Goal: Information Seeking & Learning: Learn about a topic

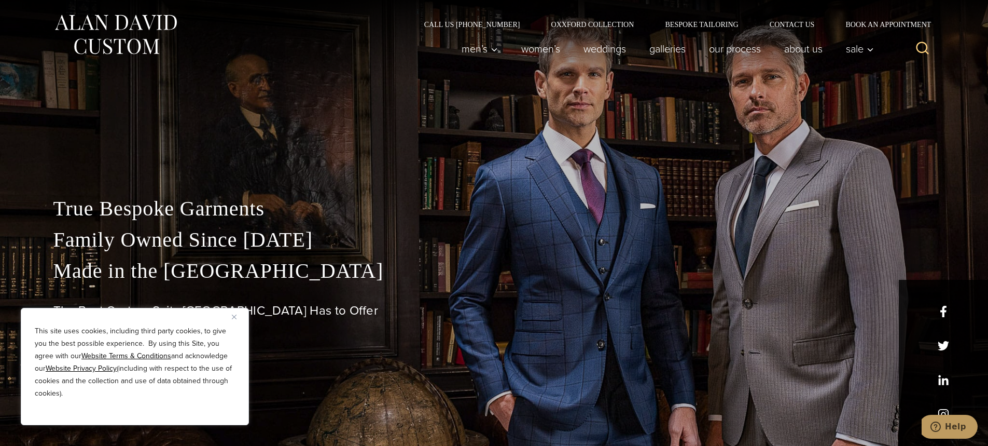
click at [232, 317] on img "Close" at bounding box center [234, 316] width 5 height 5
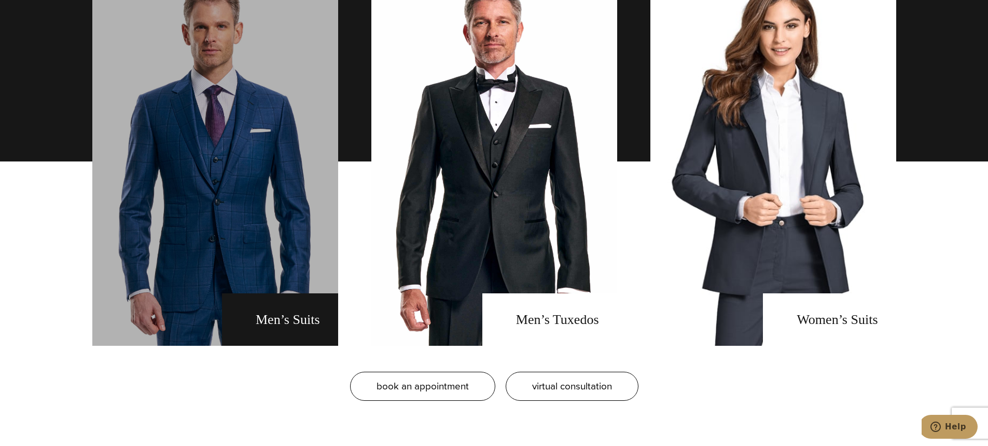
scroll to position [830, 0]
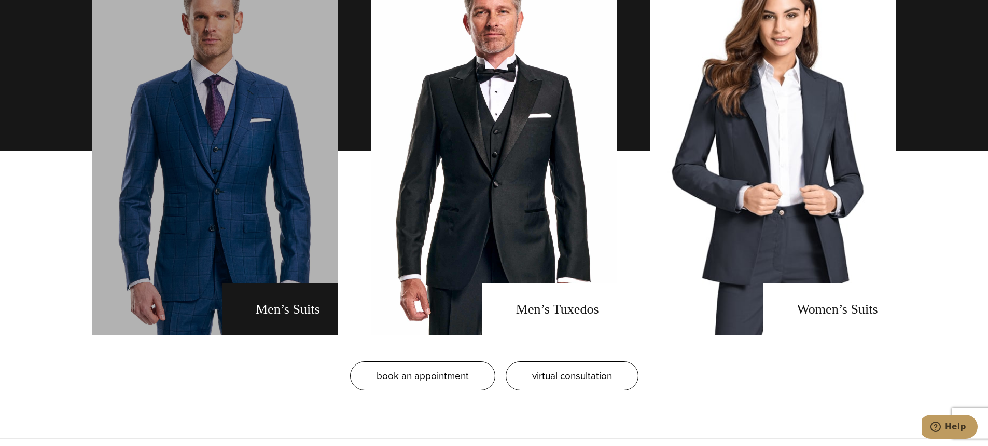
click at [297, 266] on link "men's suits" at bounding box center [215, 151] width 246 height 368
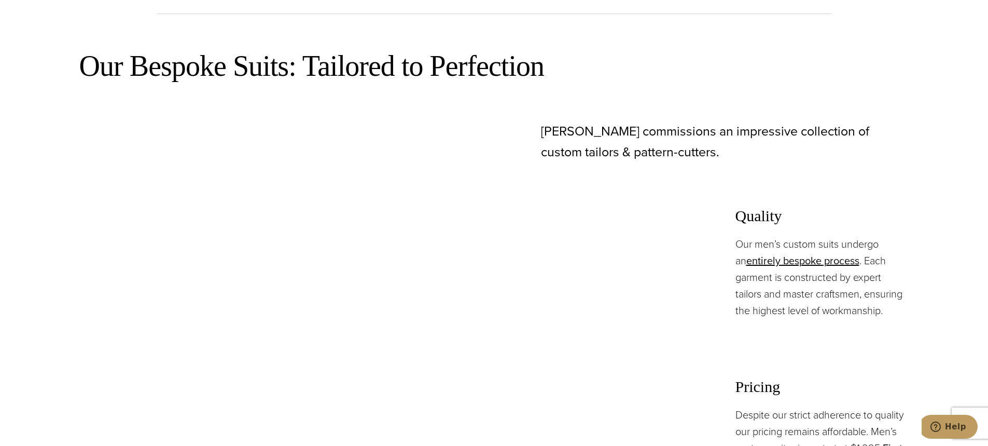
scroll to position [571, 0]
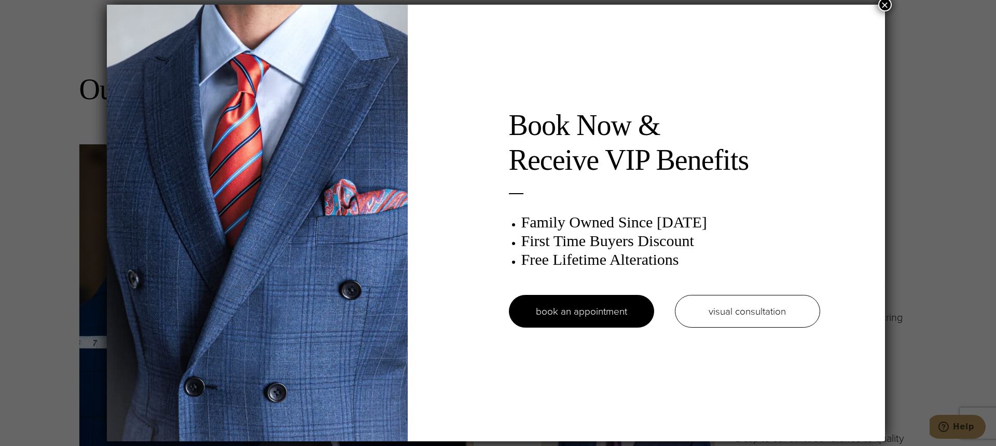
click at [886, 5] on button "×" at bounding box center [884, 4] width 13 height 13
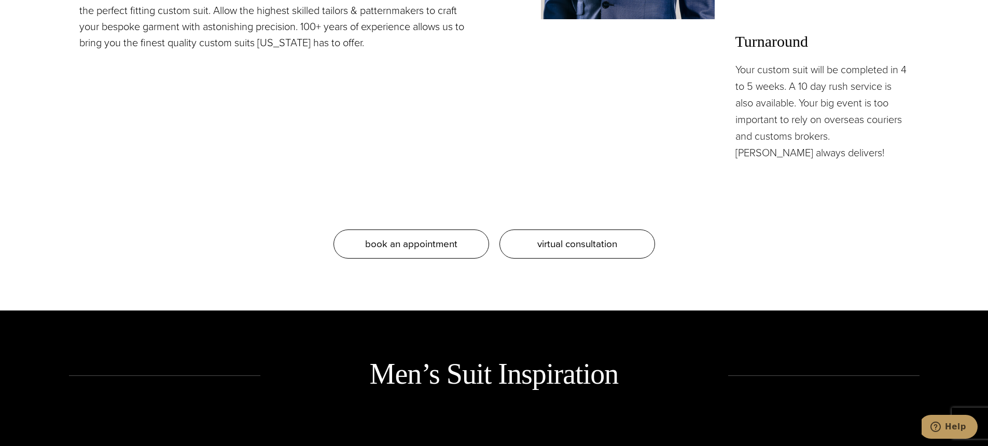
scroll to position [1245, 0]
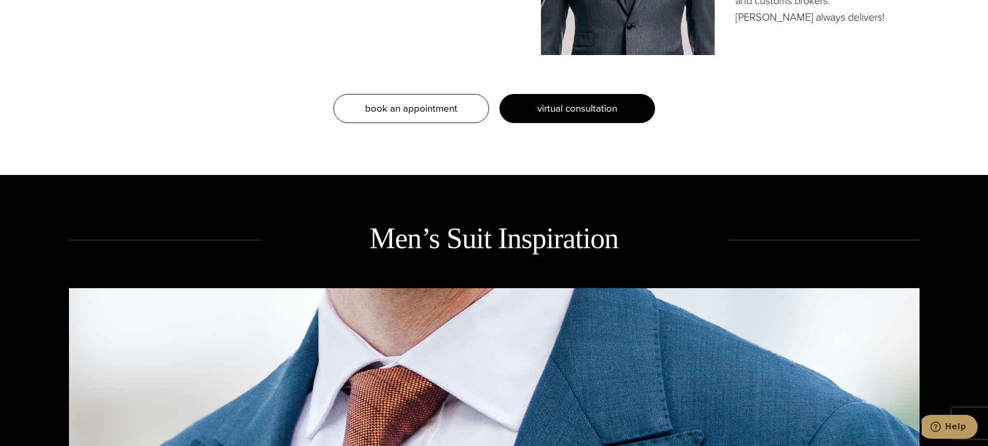
click at [509, 118] on link "virtual consultation" at bounding box center [578, 108] width 156 height 29
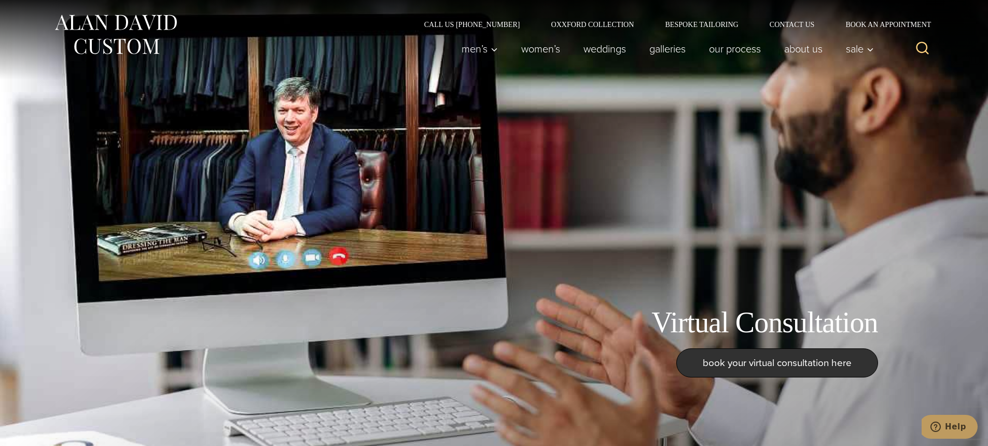
drag, startPoint x: 502, startPoint y: 167, endPoint x: 499, endPoint y: 161, distance: 5.8
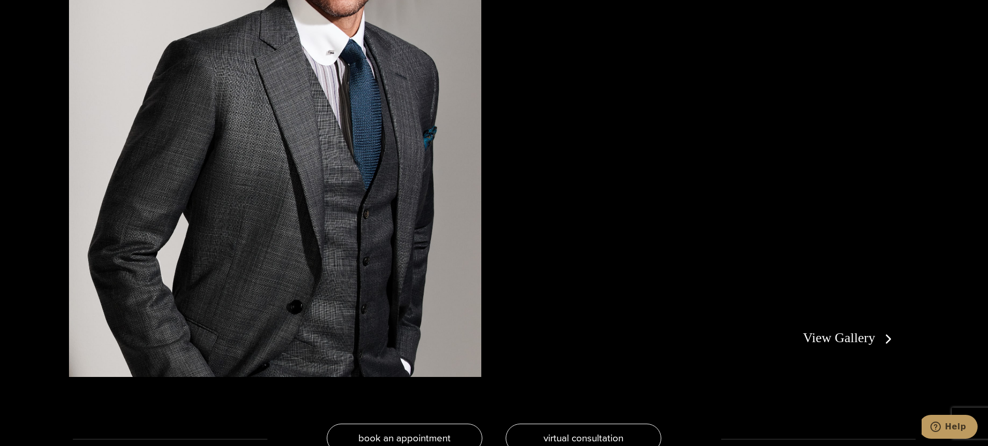
scroll to position [2438, 0]
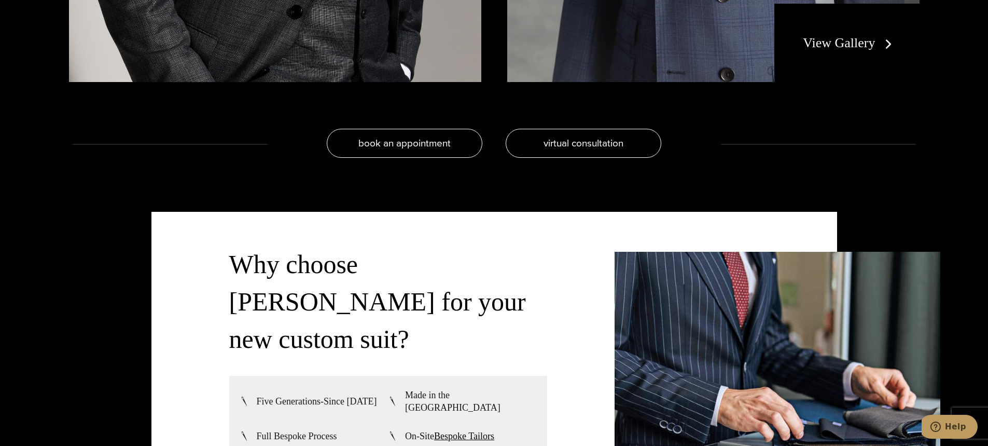
drag, startPoint x: 491, startPoint y: 270, endPoint x: 496, endPoint y: 283, distance: 13.8
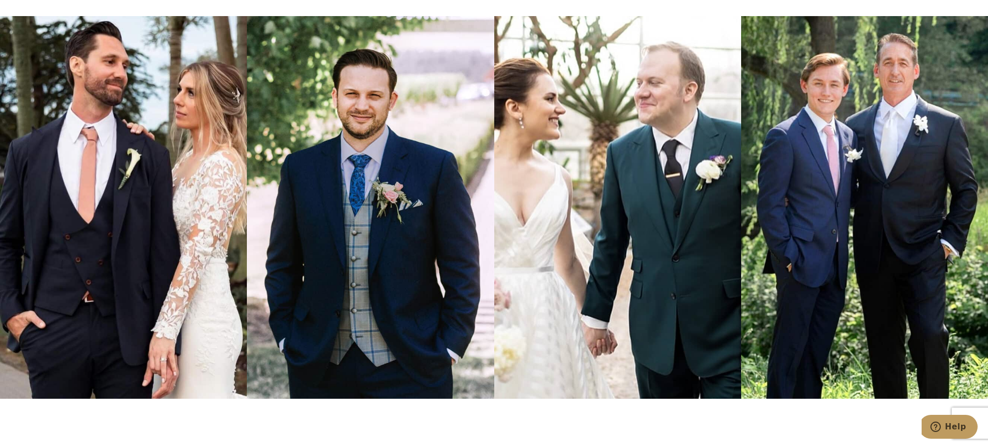
scroll to position [0, 0]
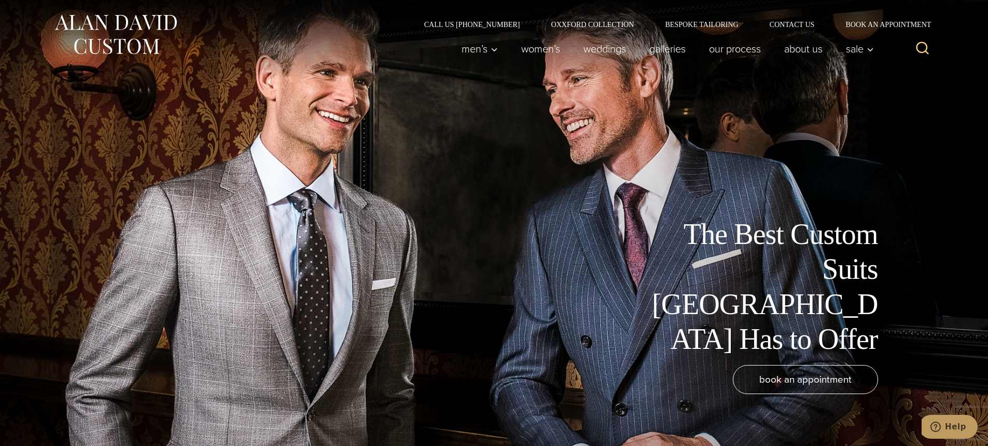
drag, startPoint x: 533, startPoint y: 350, endPoint x: 393, endPoint y: -20, distance: 394.8
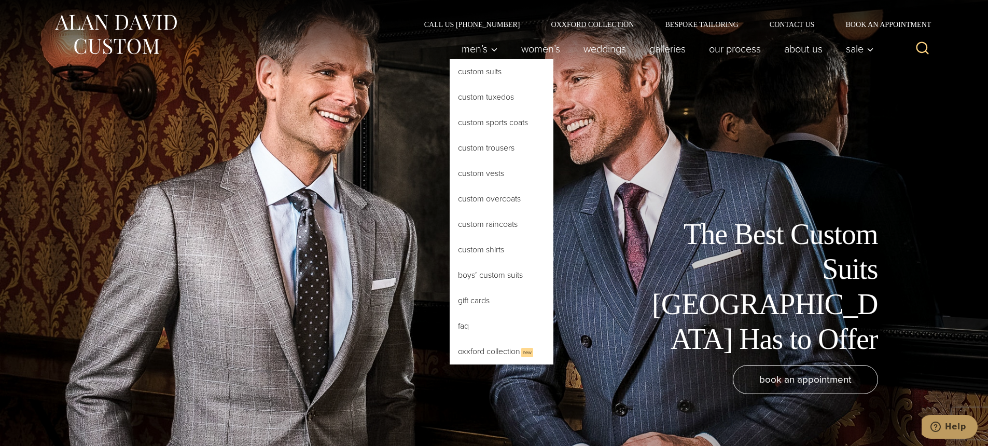
click at [483, 74] on link "Custom Suits" at bounding box center [502, 71] width 104 height 25
click at [492, 98] on link "Custom Tuxedos" at bounding box center [502, 97] width 104 height 25
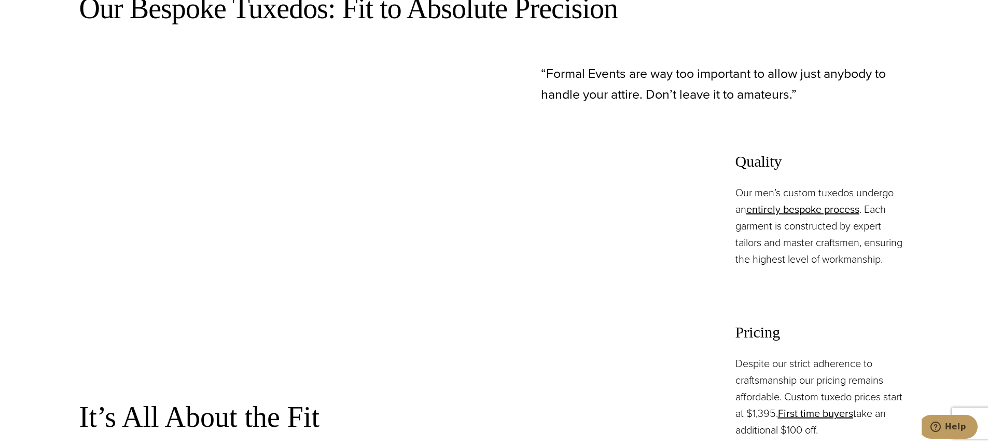
scroll to position [882, 0]
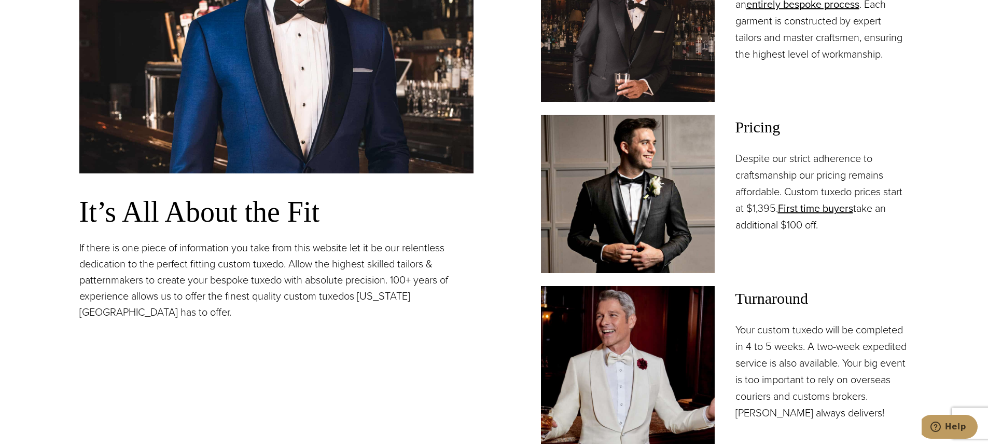
drag, startPoint x: 468, startPoint y: 71, endPoint x: 469, endPoint y: 50, distance: 21.3
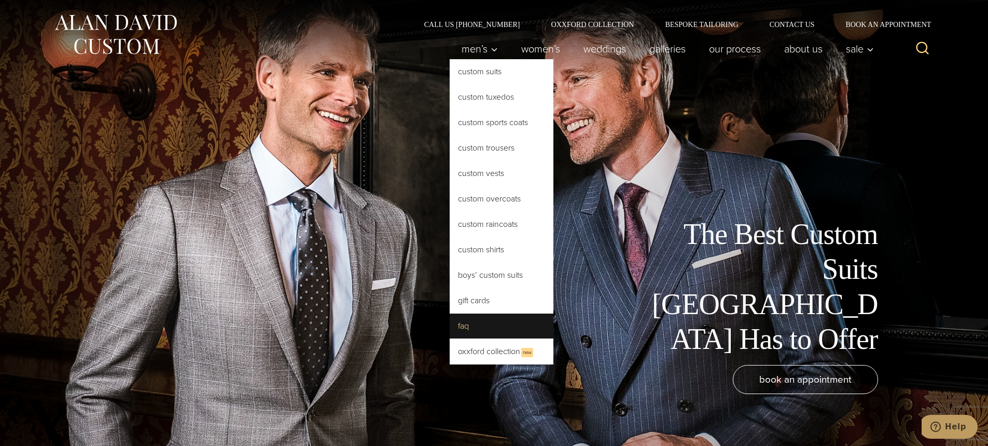
click at [476, 324] on link "FAQ" at bounding box center [502, 325] width 104 height 25
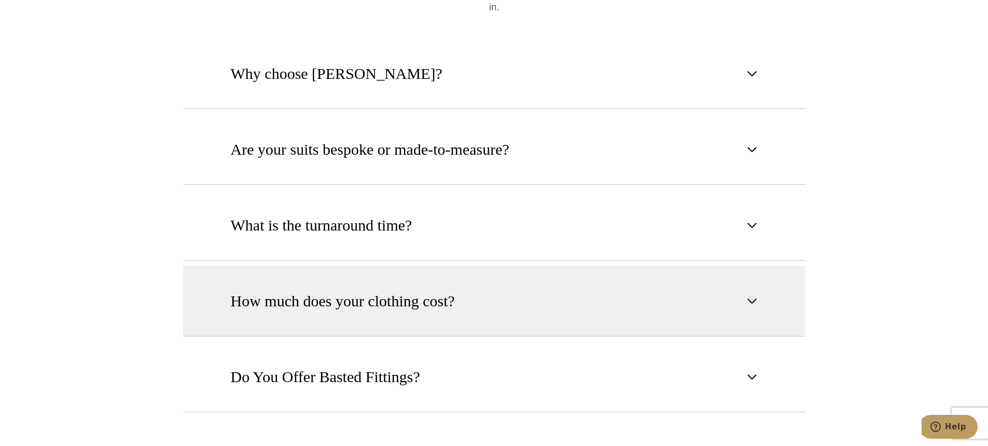
scroll to position [622, 0]
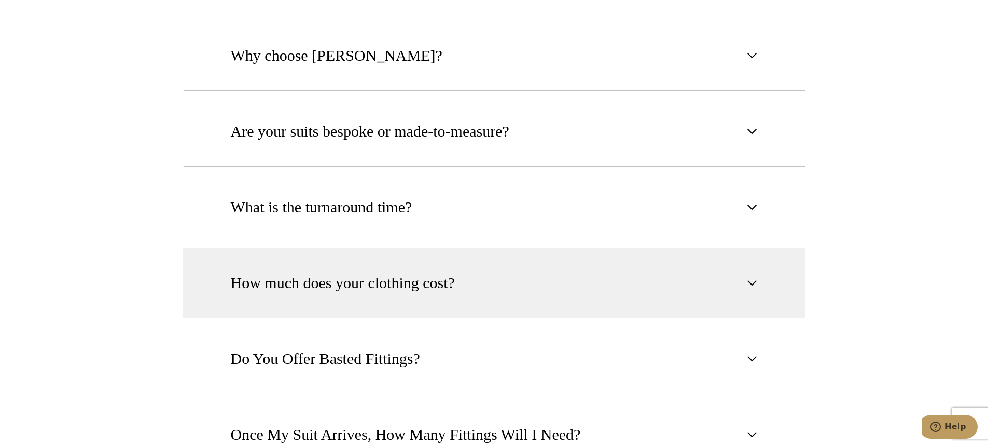
click at [334, 278] on button "How much does your clothing cost?" at bounding box center [494, 282] width 622 height 71
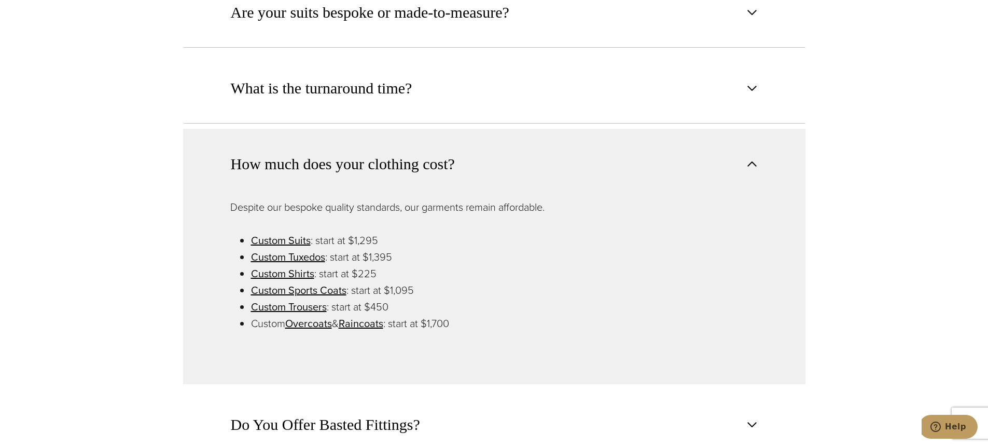
scroll to position [778, 0]
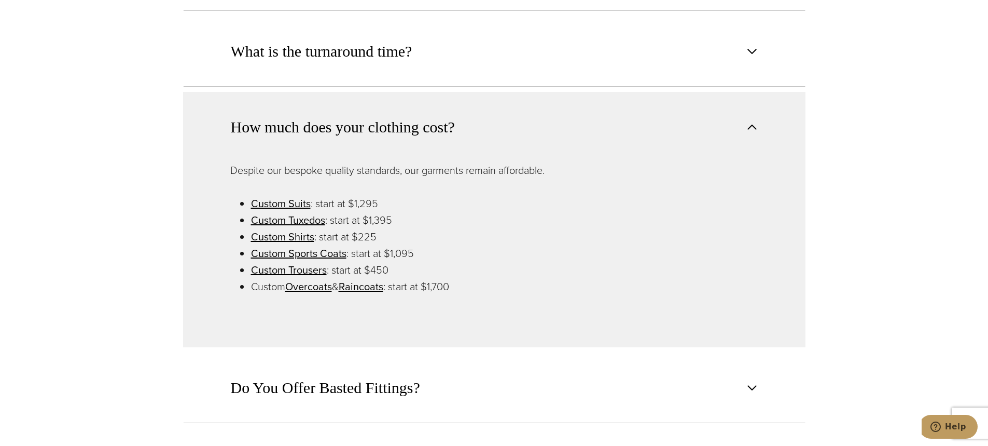
drag, startPoint x: 161, startPoint y: 364, endPoint x: 98, endPoint y: 382, distance: 66.0
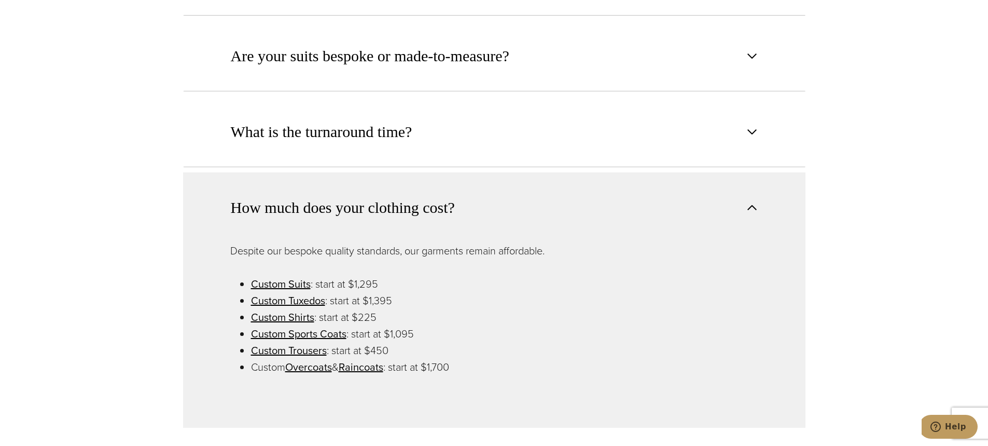
scroll to position [0, 0]
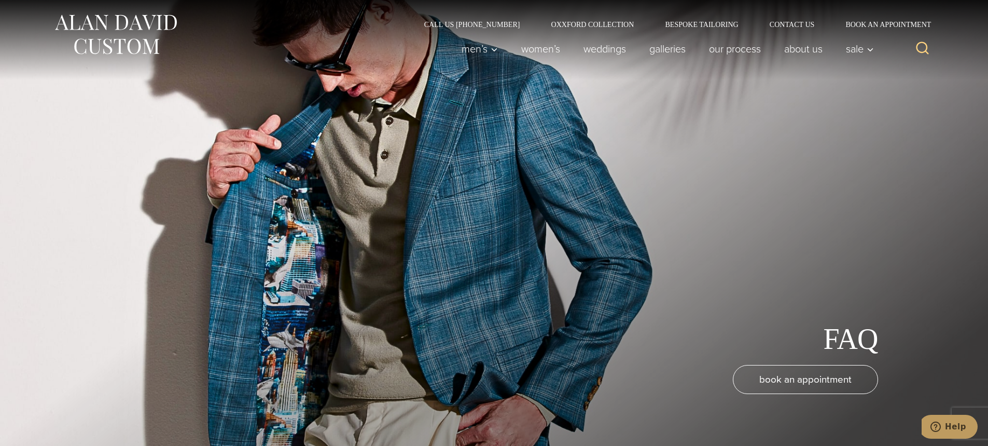
drag, startPoint x: 100, startPoint y: 354, endPoint x: 99, endPoint y: 209, distance: 145.8
